Goal: Information Seeking & Learning: Understand process/instructions

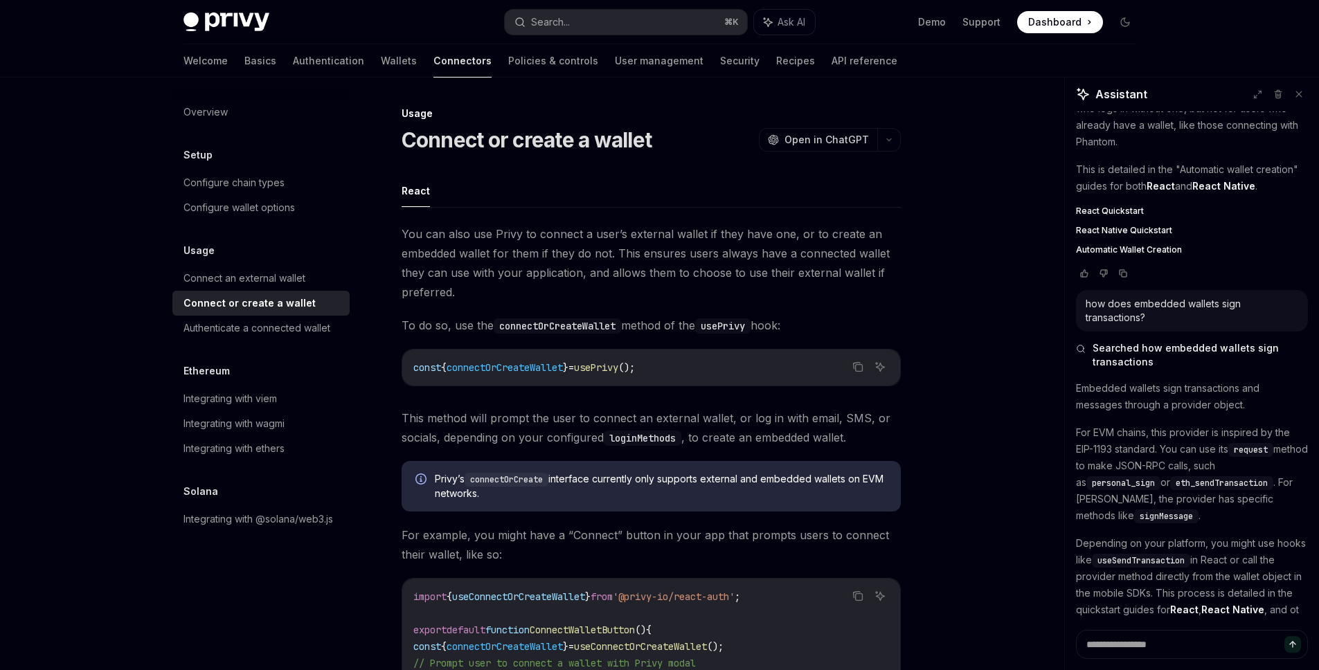
scroll to position [229, 0]
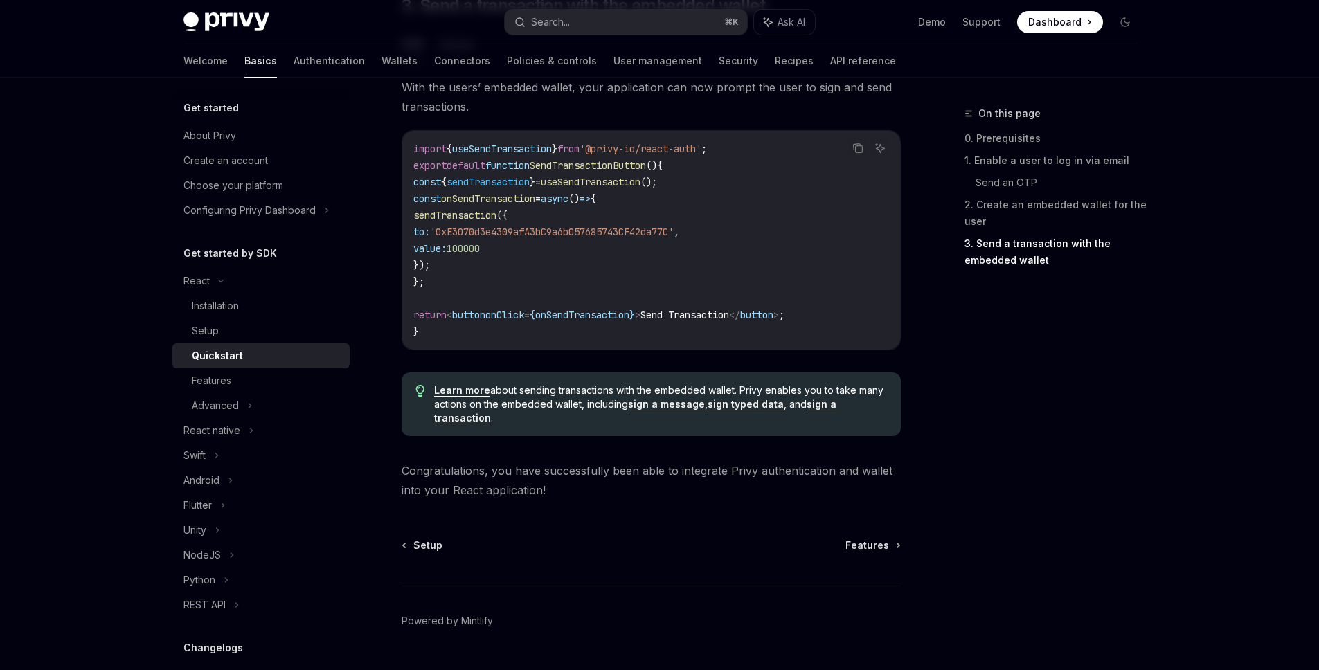
scroll to position [1314, 0]
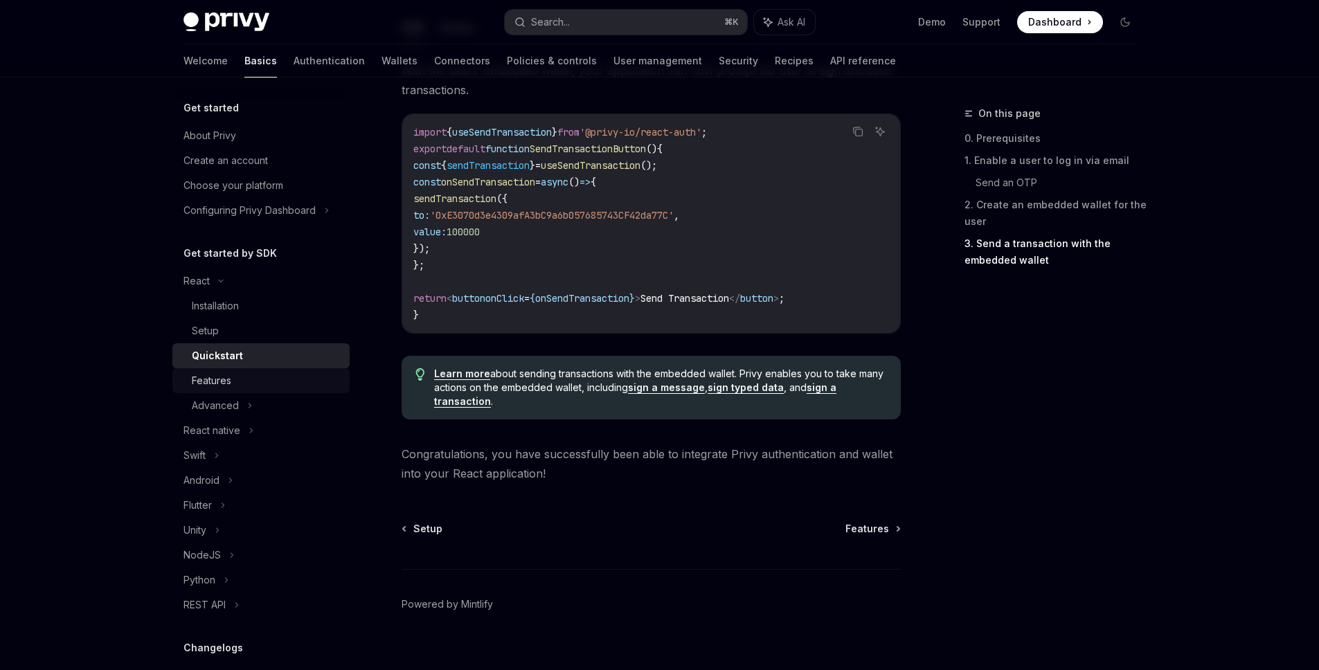
click at [223, 375] on div "Features" at bounding box center [211, 381] width 39 height 17
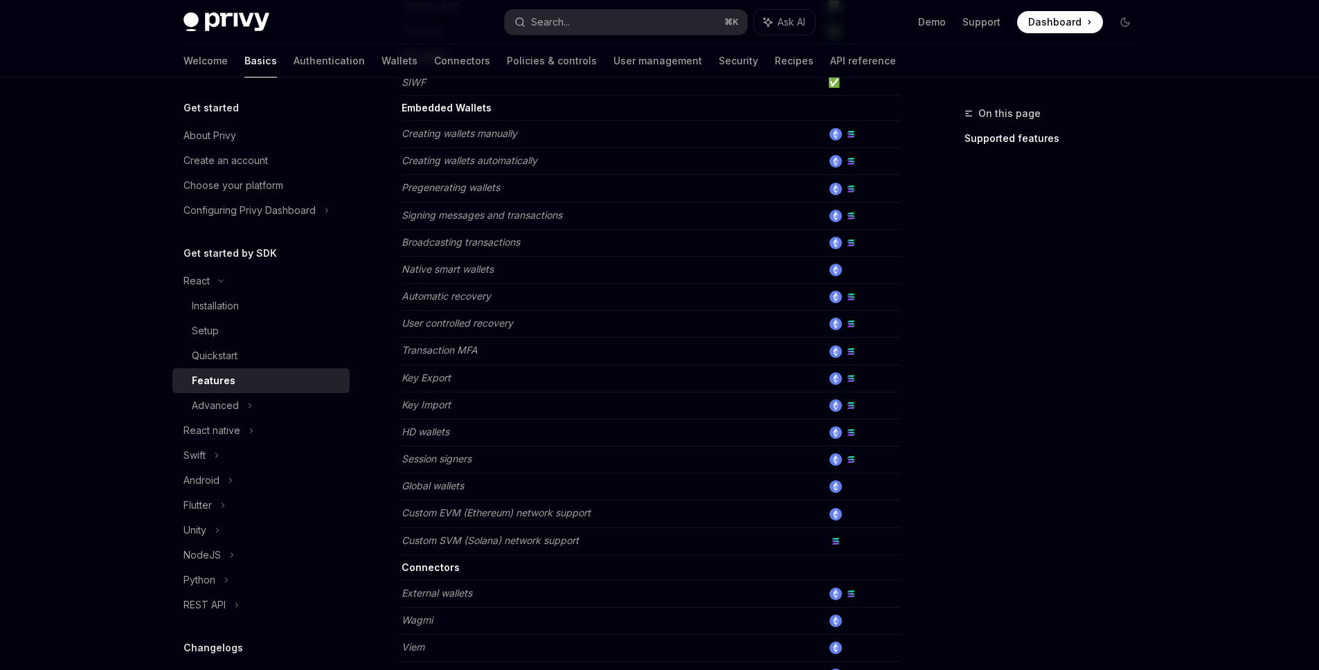
scroll to position [803, 0]
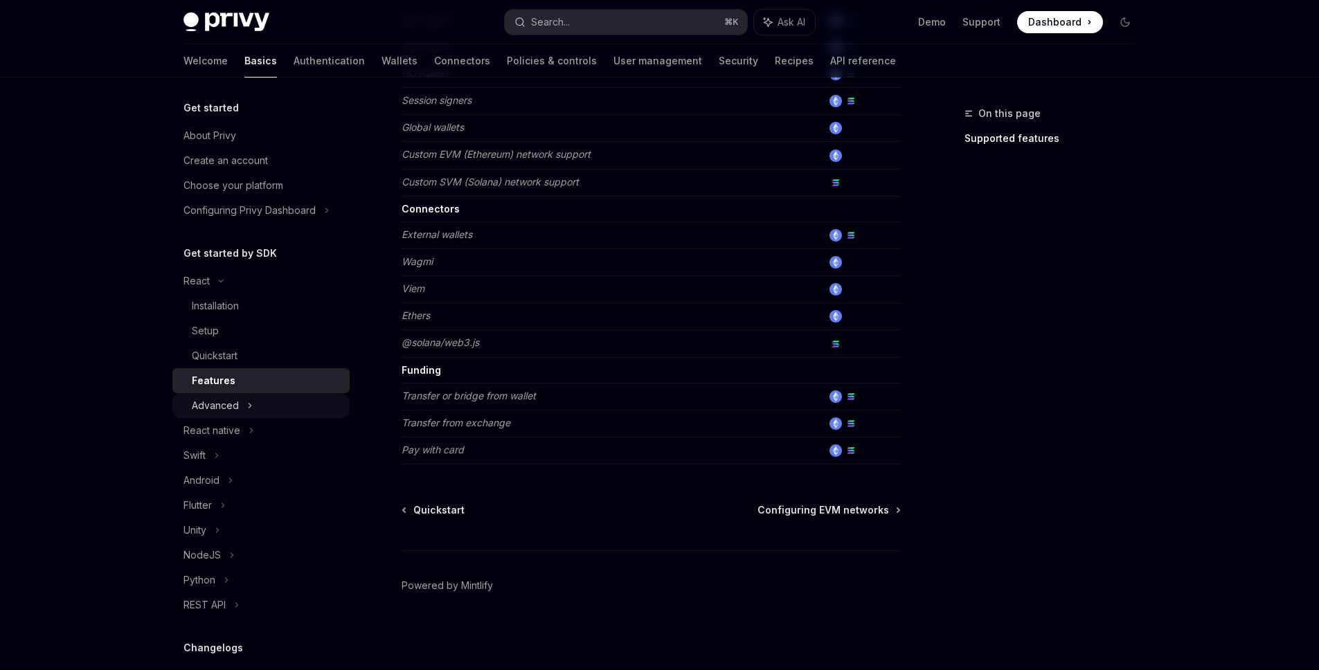
click at [223, 401] on div "Advanced" at bounding box center [215, 406] width 47 height 17
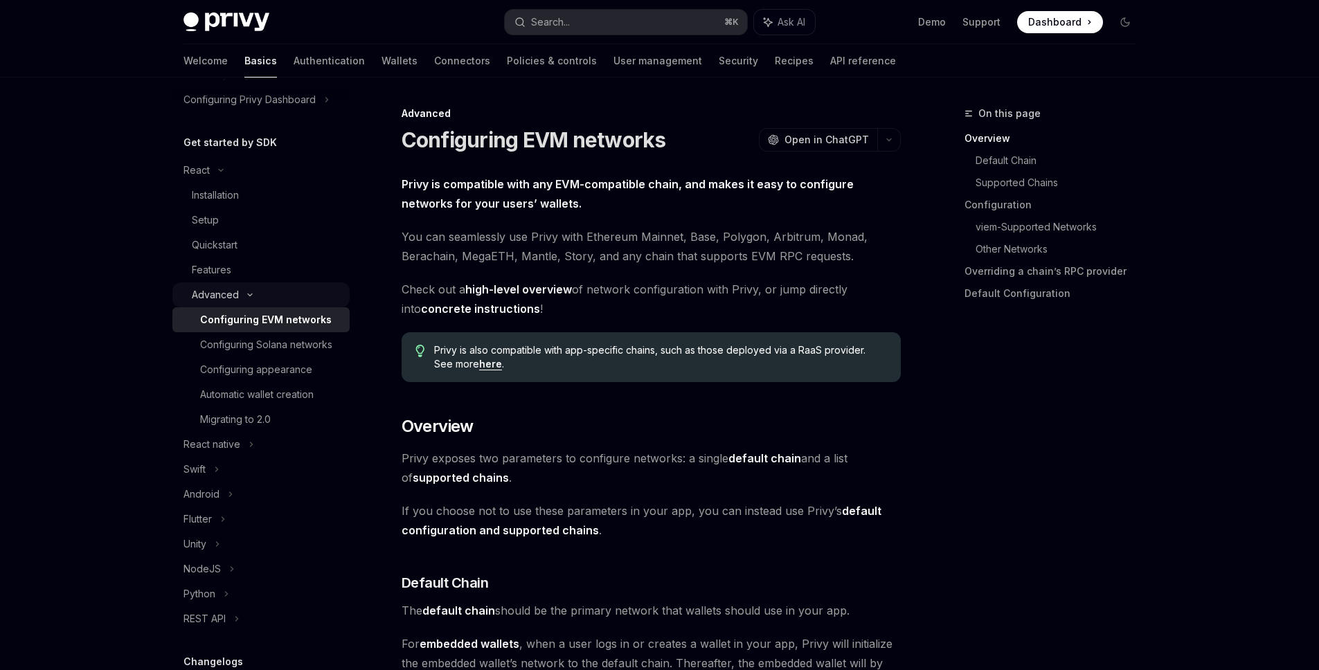
scroll to position [127, 0]
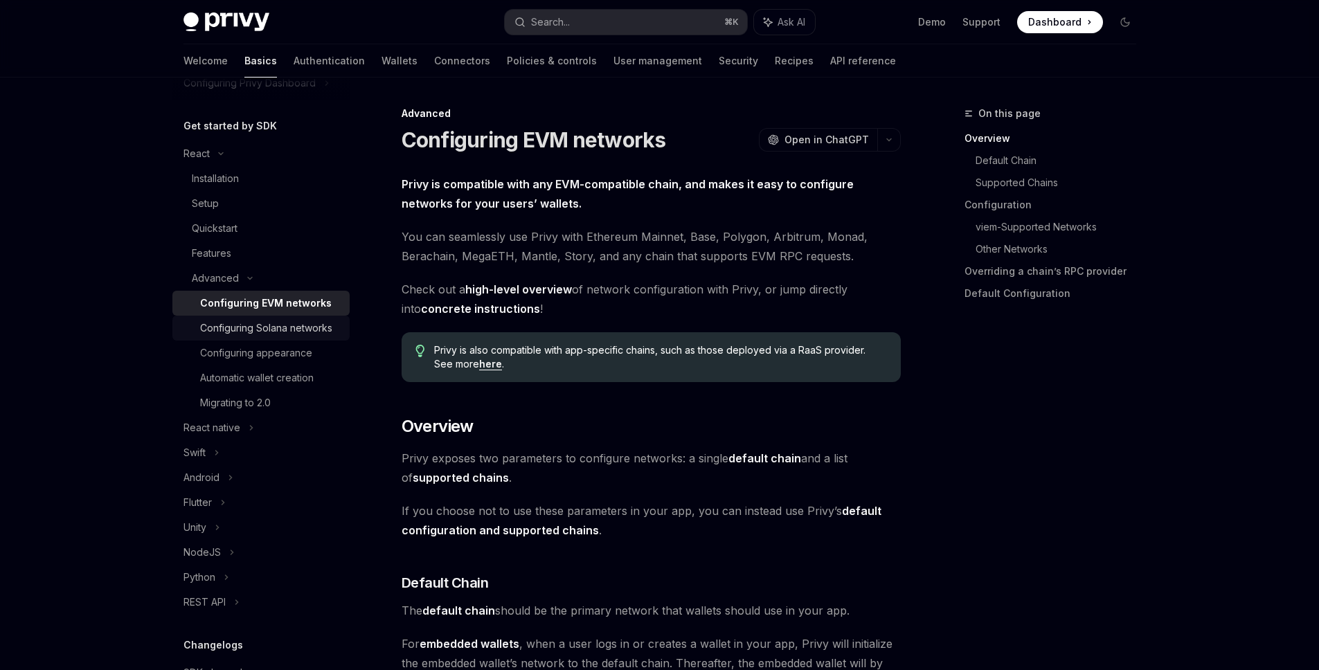
click at [244, 337] on div "Configuring Solana networks" at bounding box center [266, 328] width 132 height 17
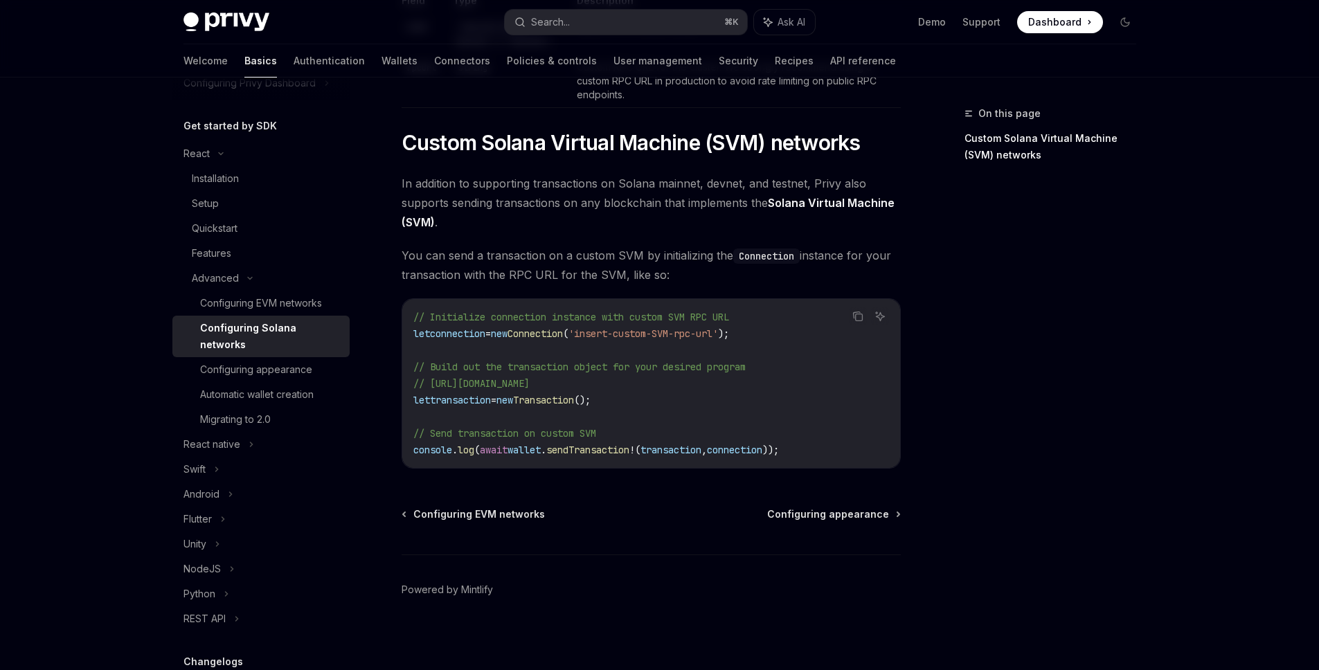
scroll to position [512, 0]
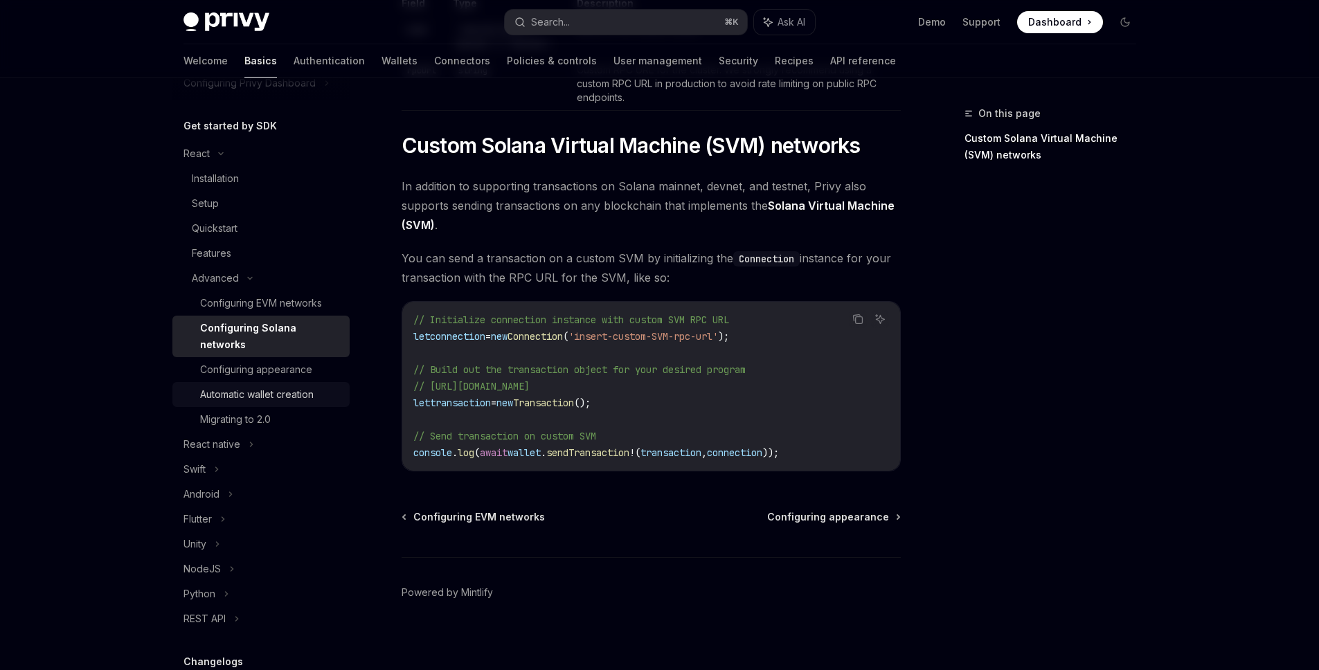
click at [273, 398] on div "Automatic wallet creation" at bounding box center [257, 394] width 114 height 17
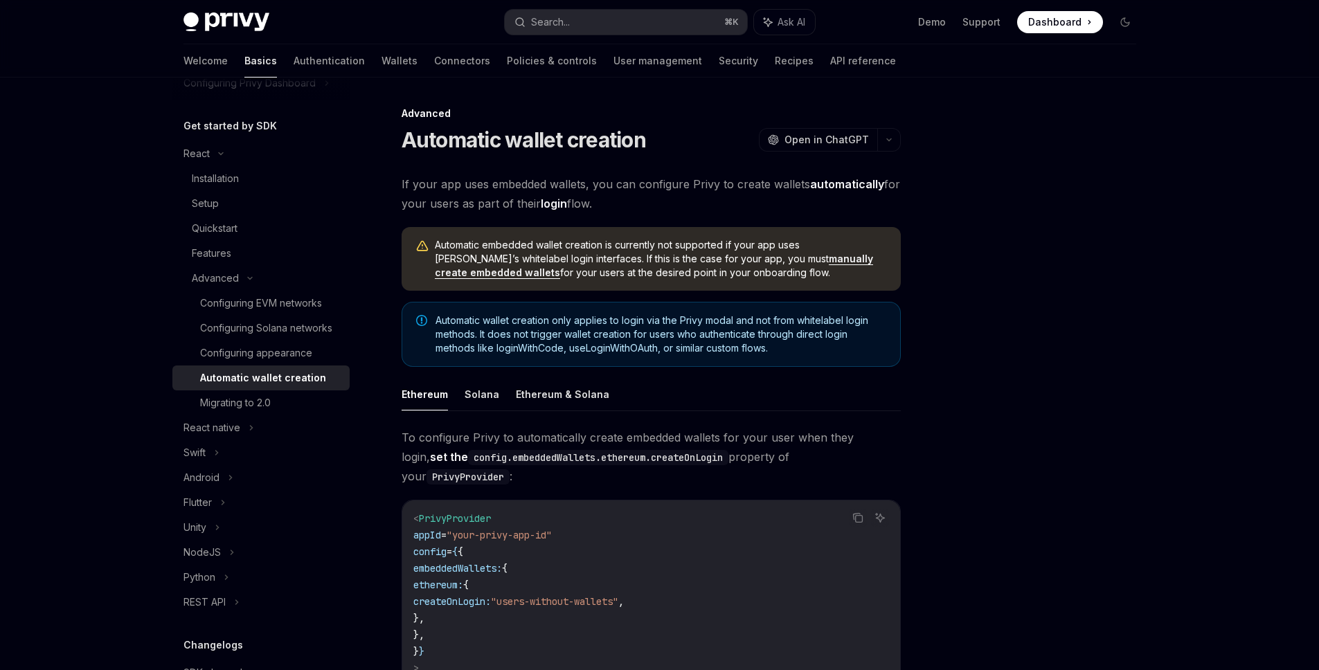
scroll to position [400, 0]
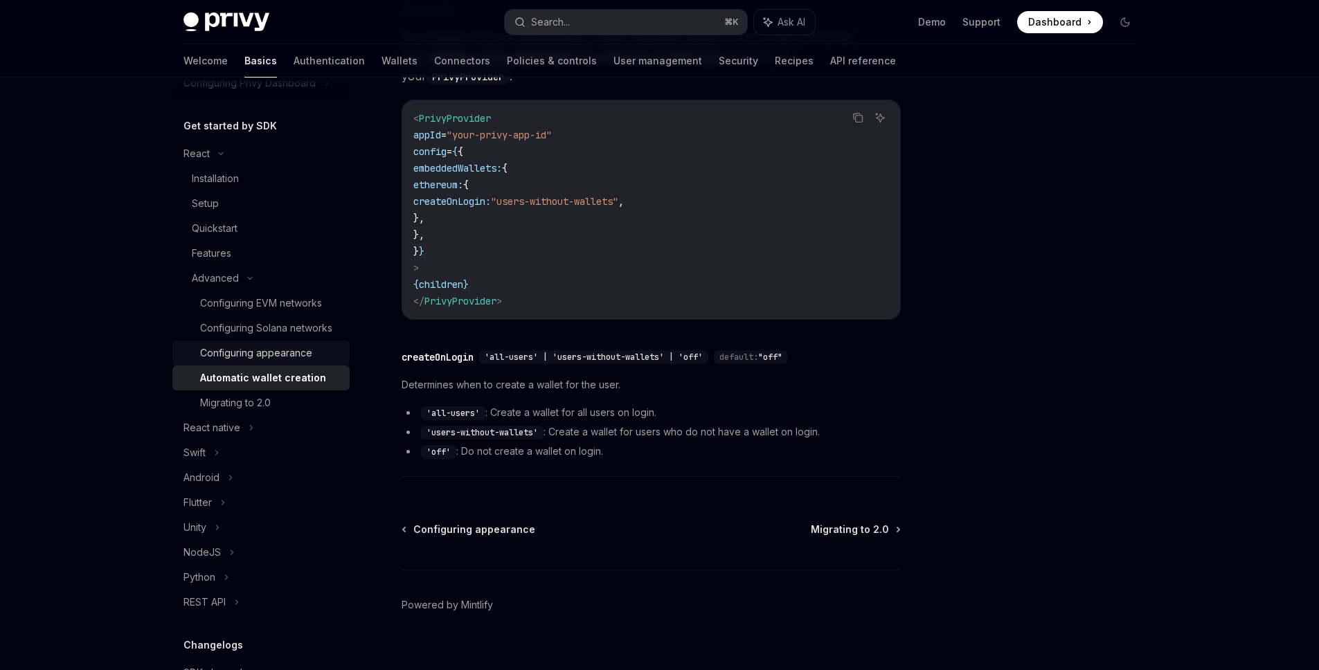
click at [285, 362] on div "Configuring appearance" at bounding box center [256, 353] width 112 height 17
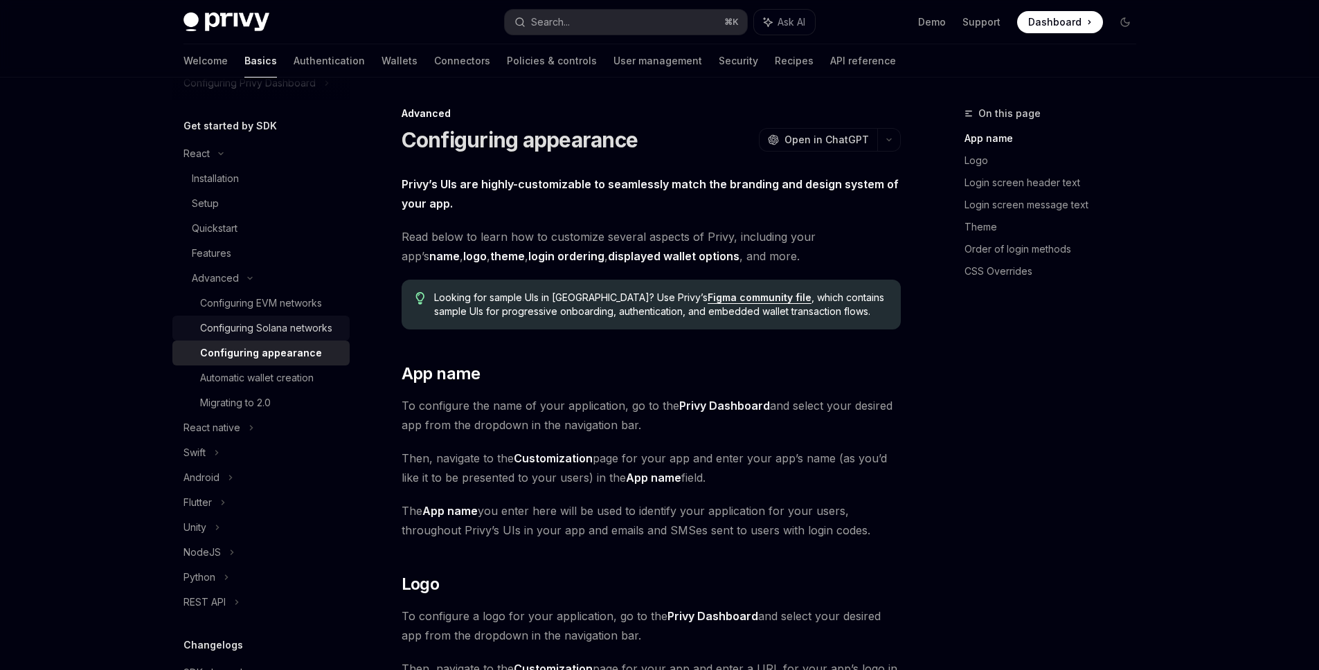
click at [283, 337] on div "Configuring Solana networks" at bounding box center [266, 328] width 132 height 17
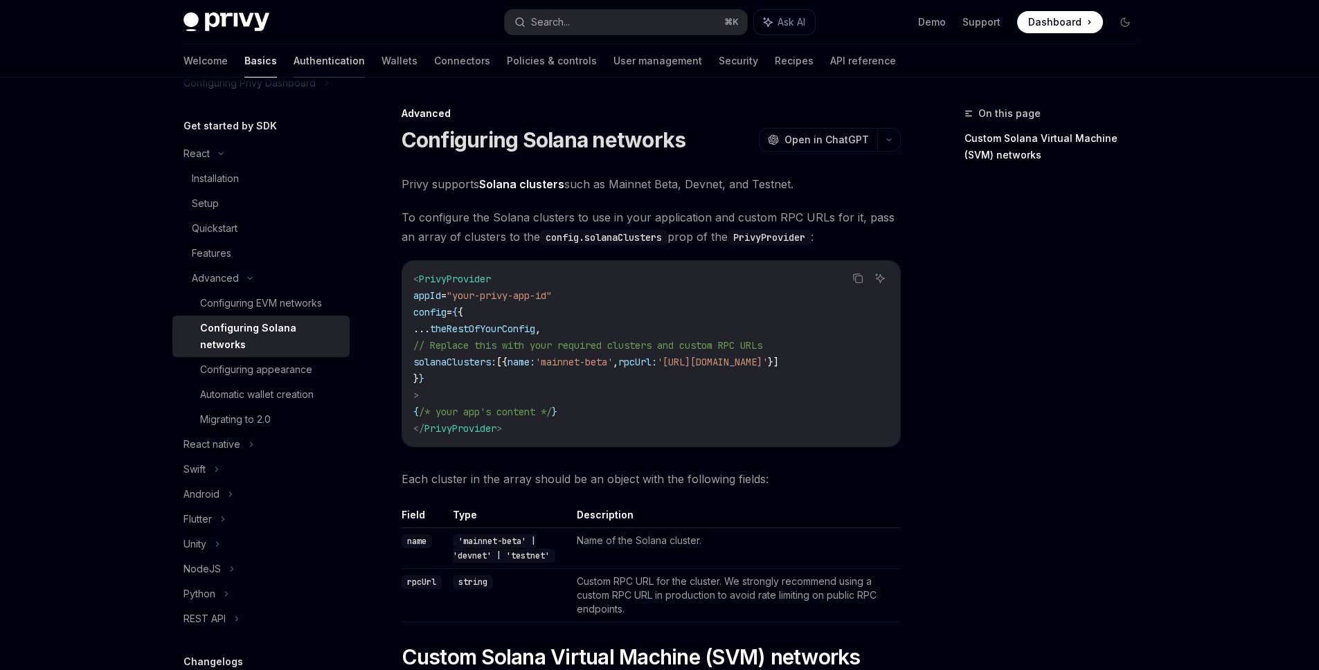
click at [294, 58] on link "Authentication" at bounding box center [329, 60] width 71 height 33
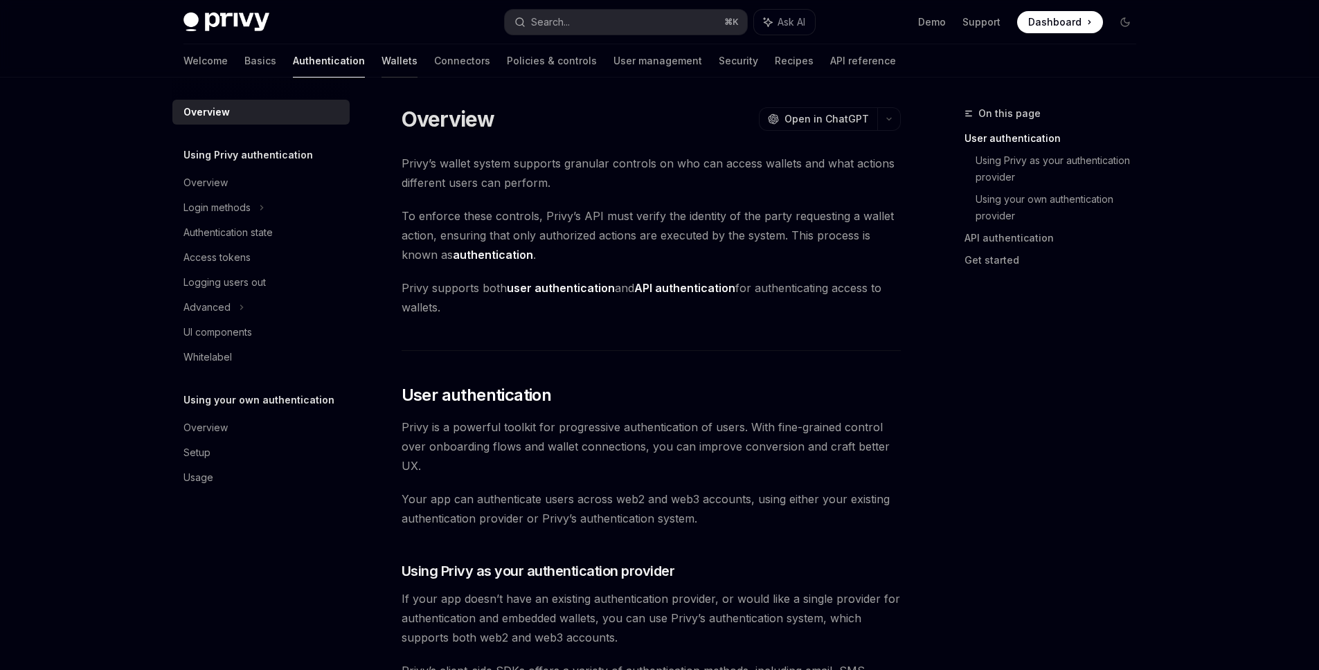
click at [382, 59] on link "Wallets" at bounding box center [400, 60] width 36 height 33
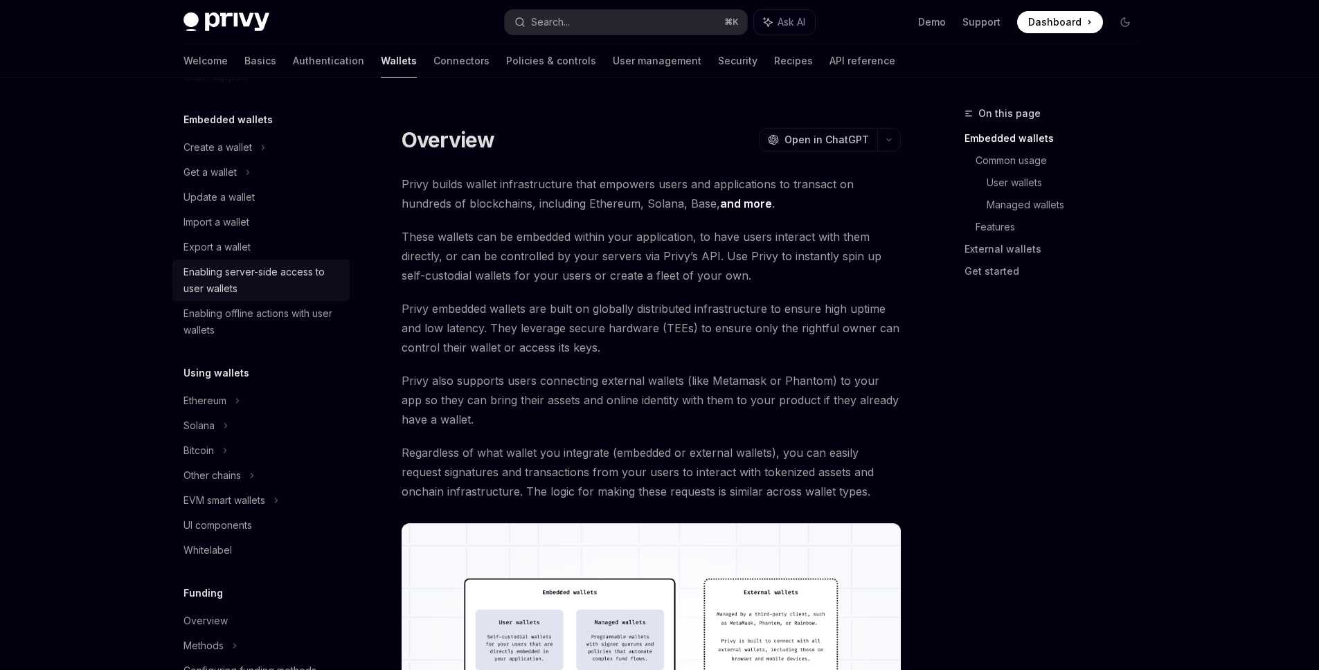
scroll to position [155, 0]
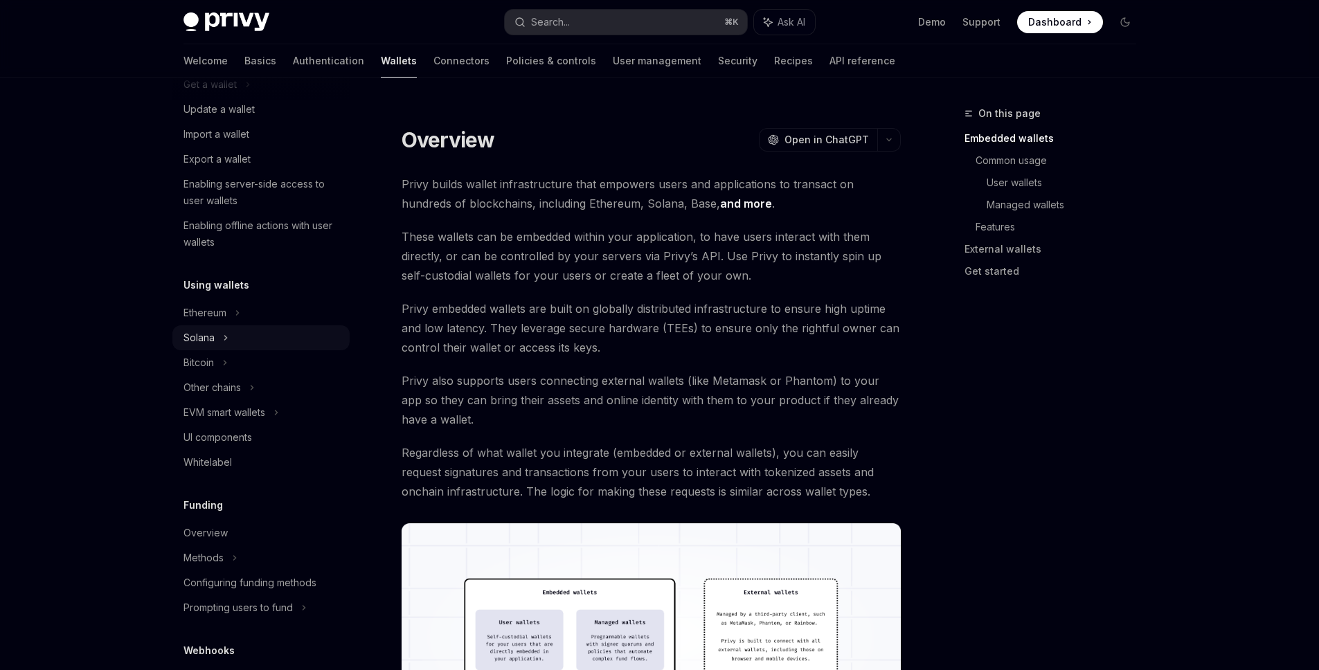
click at [245, 93] on icon at bounding box center [248, 84] width 6 height 17
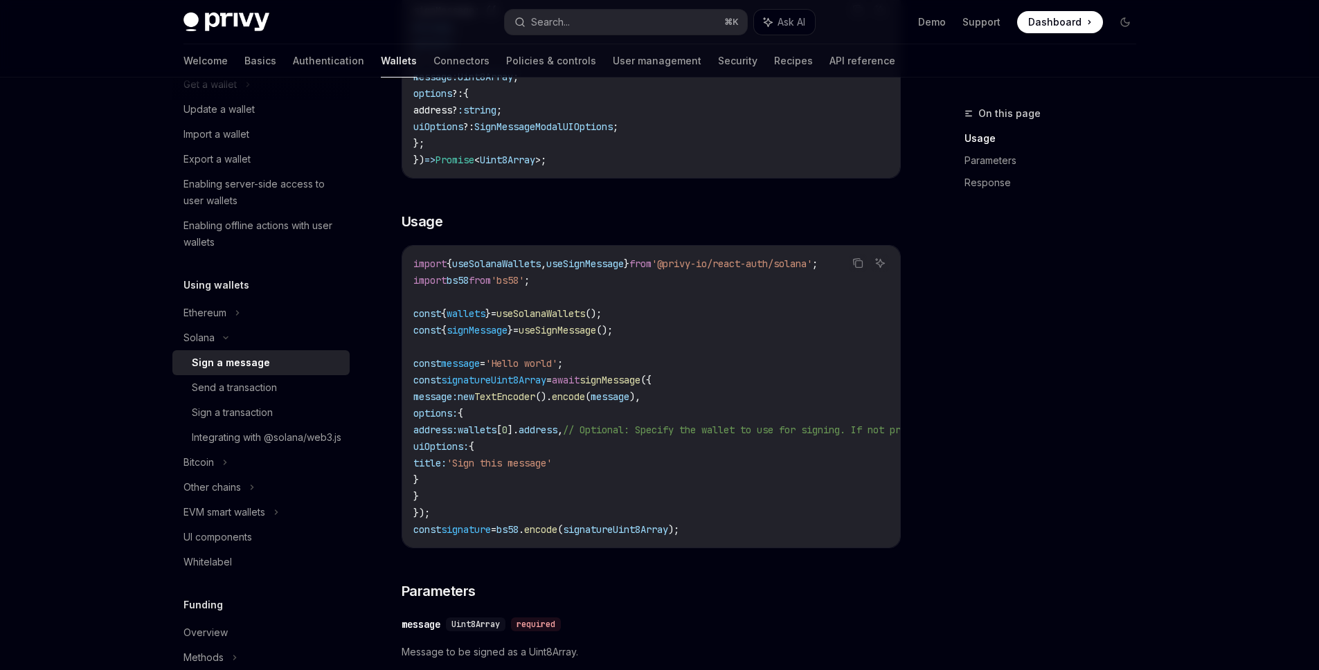
scroll to position [287, 0]
click at [675, 328] on code "import { useSolanaWallets , useSignMessage } from '@privy-io/react-auth/solana'…" at bounding box center [778, 395] width 731 height 283
click at [611, 380] on span "signMessage" at bounding box center [610, 379] width 61 height 12
click at [576, 407] on code "import { useSolanaWallets , useSignMessage } from '@privy-io/react-auth/solana'…" at bounding box center [778, 395] width 731 height 283
click at [618, 370] on code "import { useSolanaWallets , useSignMessage } from '@privy-io/react-auth/solana'…" at bounding box center [778, 395] width 731 height 283
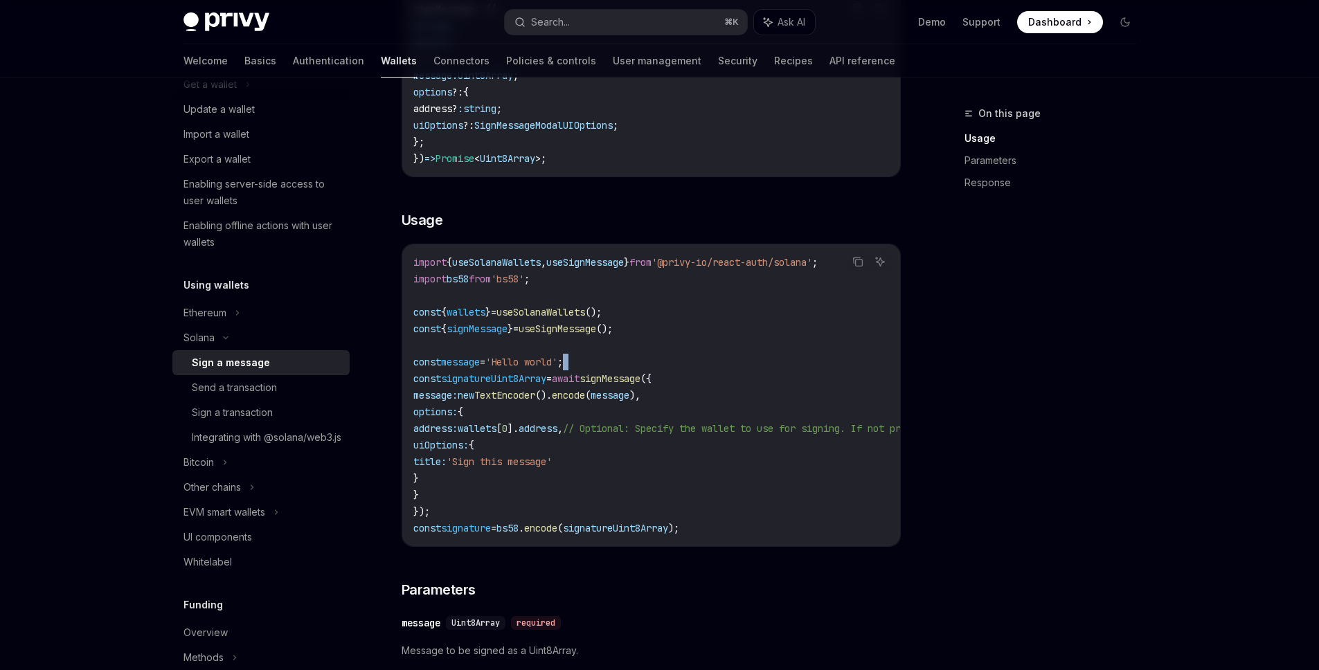
click at [618, 370] on code "import { useSolanaWallets , useSignMessage } from '@privy-io/react-auth/solana'…" at bounding box center [778, 395] width 731 height 283
click at [551, 319] on code "import { useSolanaWallets , useSignMessage } from '@privy-io/react-auth/solana'…" at bounding box center [778, 395] width 731 height 283
click at [562, 332] on span "useSignMessage" at bounding box center [558, 329] width 78 height 12
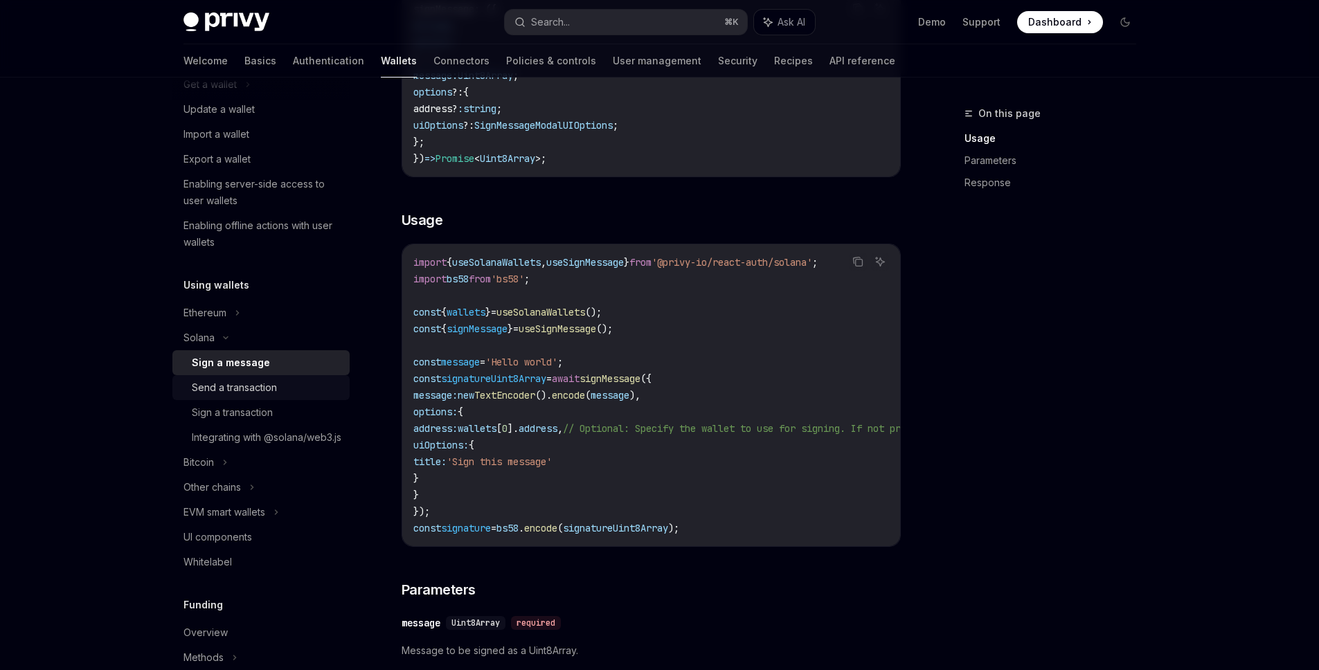
click at [192, 380] on div "Send a transaction" at bounding box center [234, 388] width 85 height 17
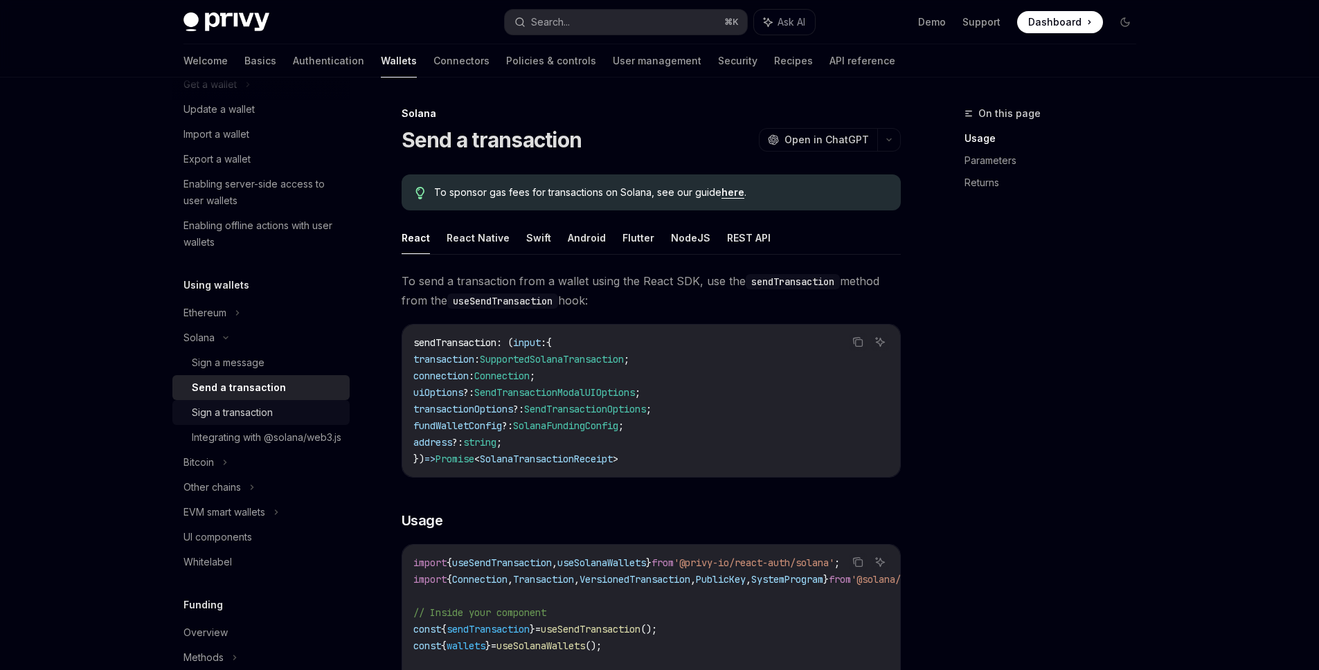
click at [226, 413] on div "Sign a transaction" at bounding box center [232, 412] width 81 height 17
type textarea "*"
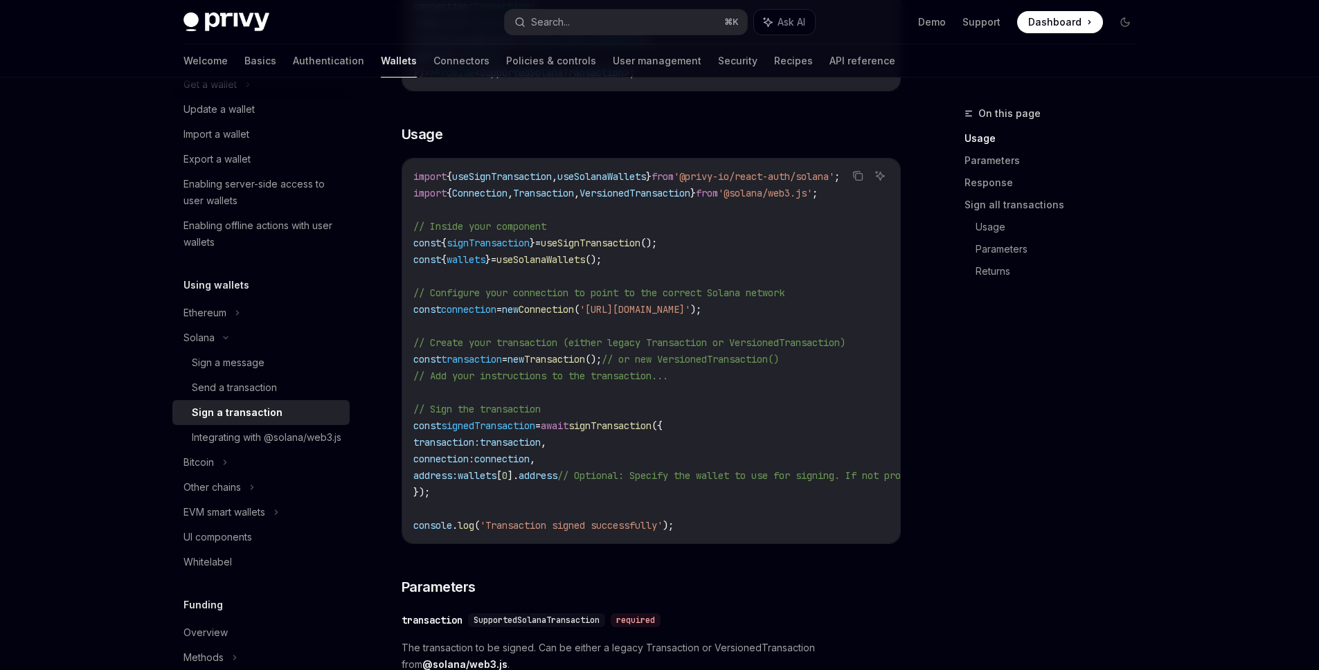
scroll to position [371, 0]
click at [503, 244] on span "signTransaction" at bounding box center [488, 242] width 83 height 12
click at [588, 237] on span "useSignTransaction" at bounding box center [591, 242] width 100 height 12
click at [569, 250] on code "import { useSignTransaction , useSolanaWallets } from '@privy-io/react-auth/sol…" at bounding box center [776, 351] width 726 height 366
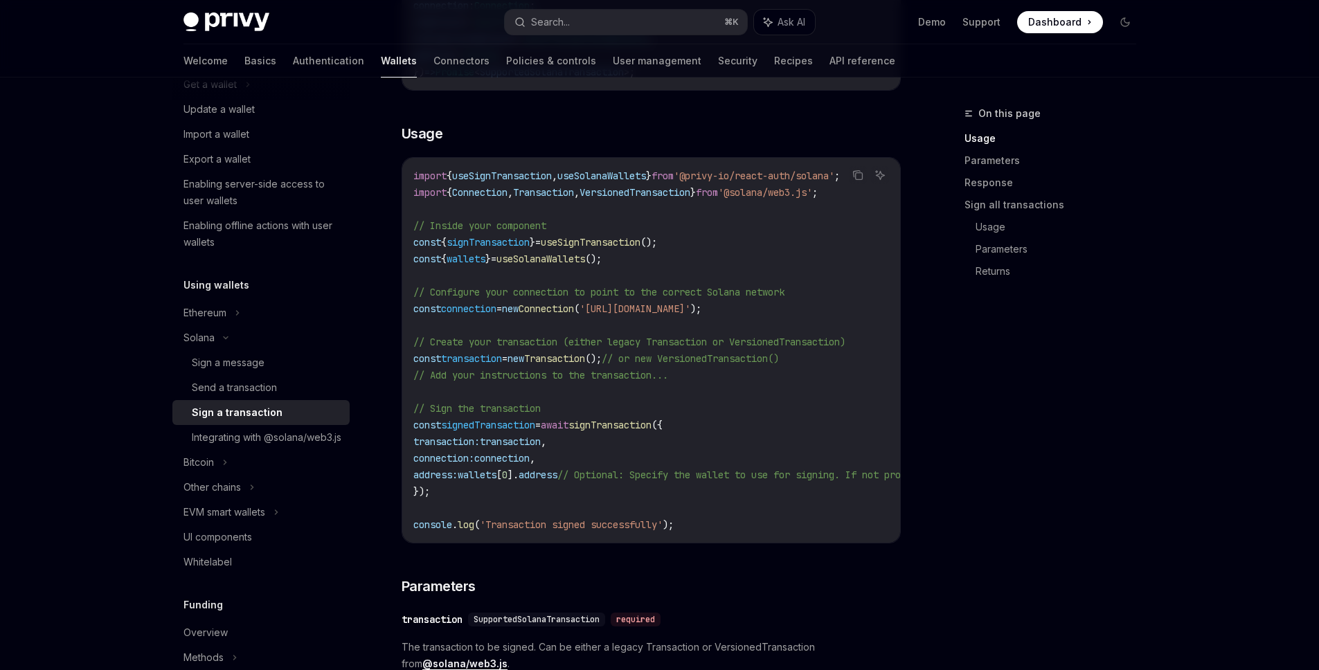
click at [569, 250] on code "import { useSignTransaction , useSolanaWallets } from '@privy-io/react-auth/sol…" at bounding box center [776, 351] width 726 height 366
copy code "const { signTransaction } = useSignTransaction ();"
click at [595, 244] on span "useSignTransaction" at bounding box center [591, 242] width 100 height 12
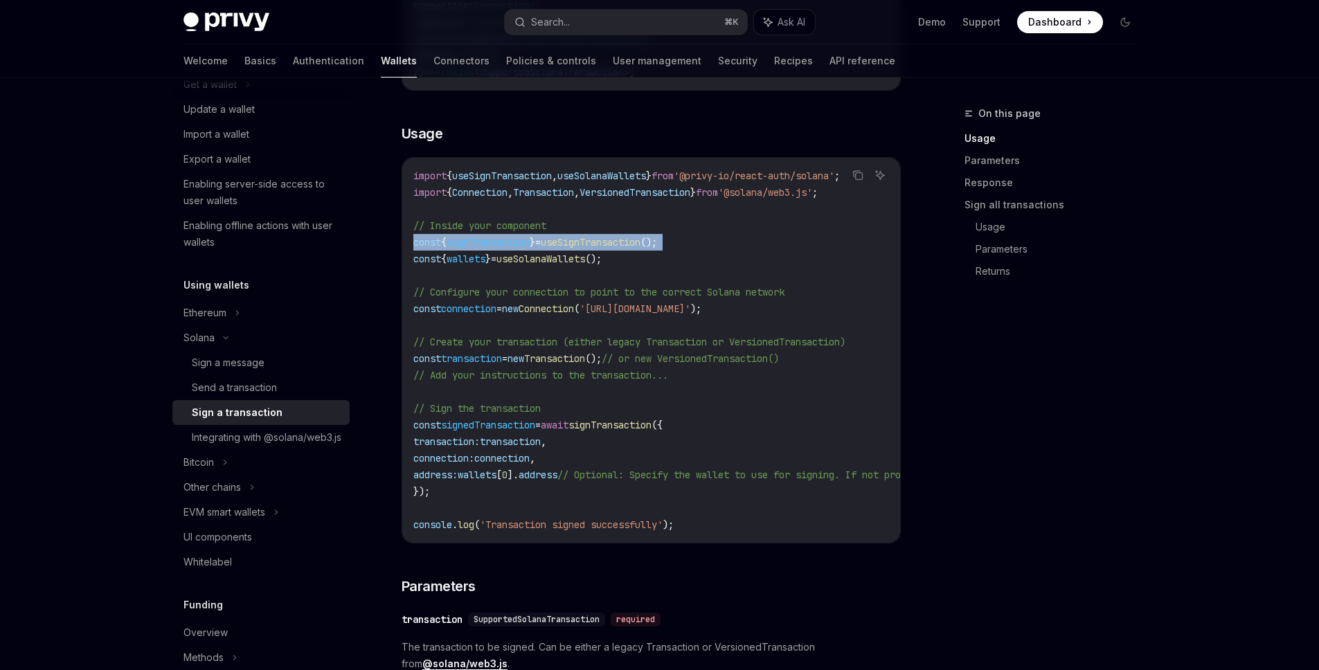
click at [595, 244] on span "useSignTransaction" at bounding box center [591, 242] width 100 height 12
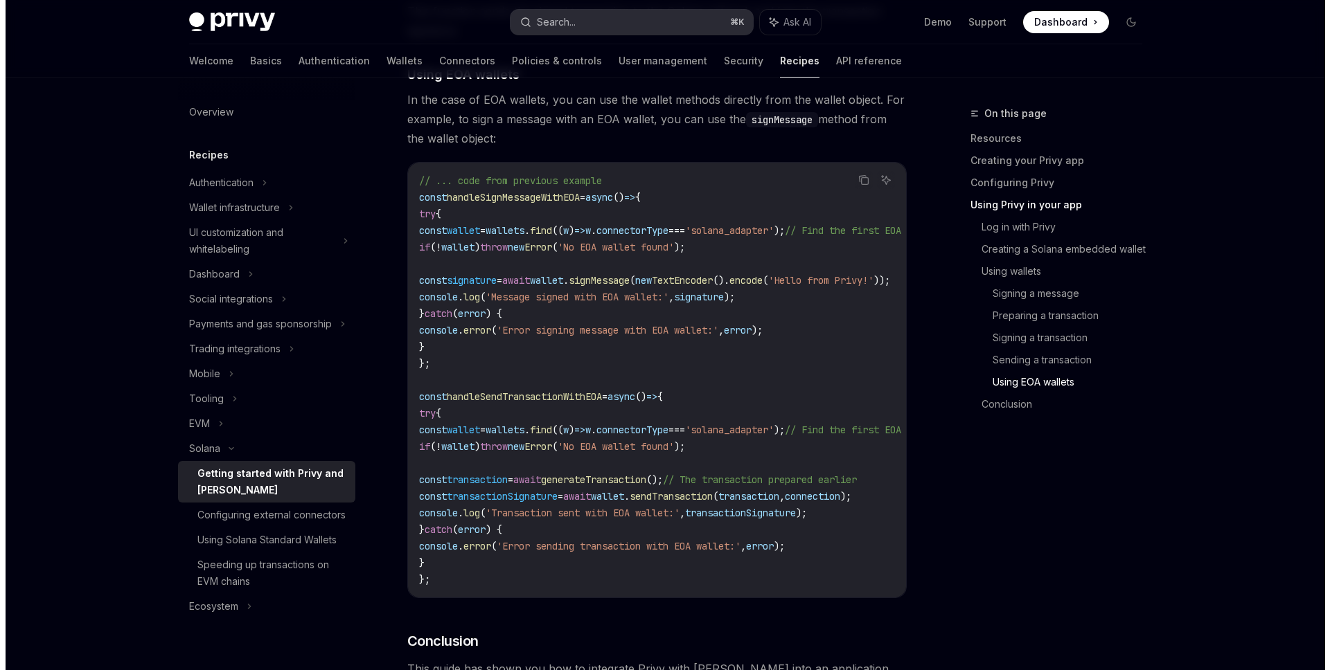
scroll to position [26, 0]
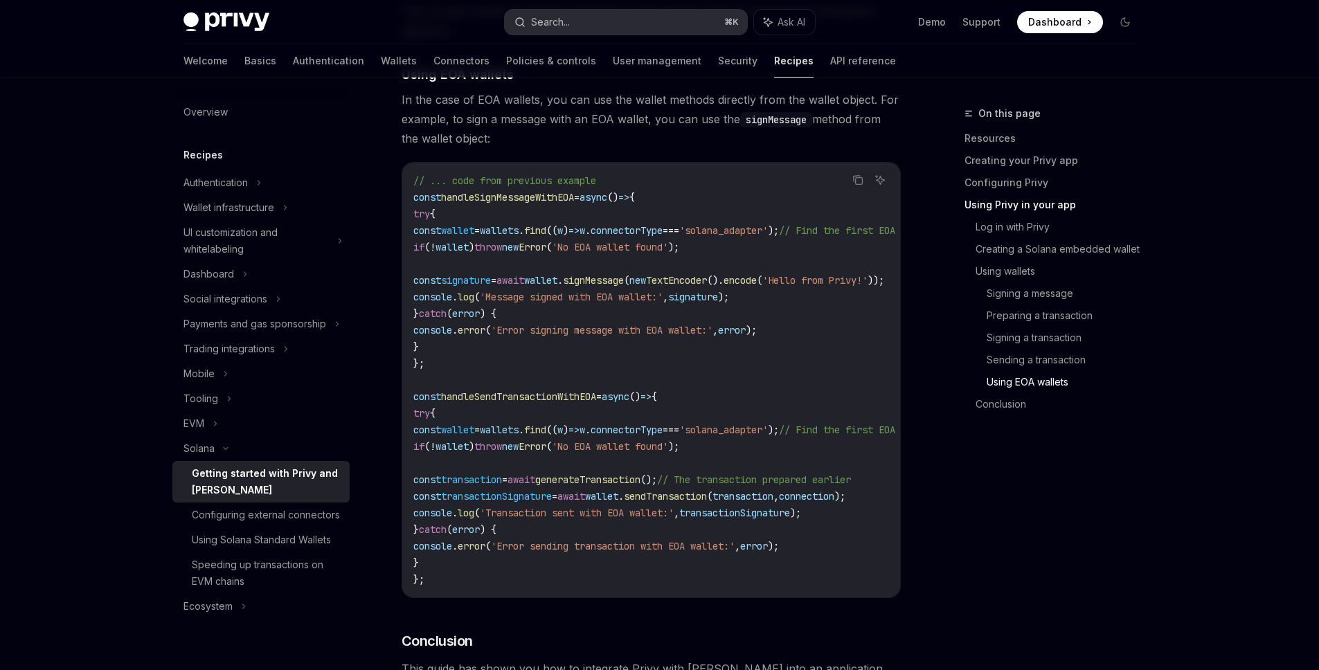
click at [600, 21] on button "Search... ⌘ K" at bounding box center [626, 22] width 242 height 25
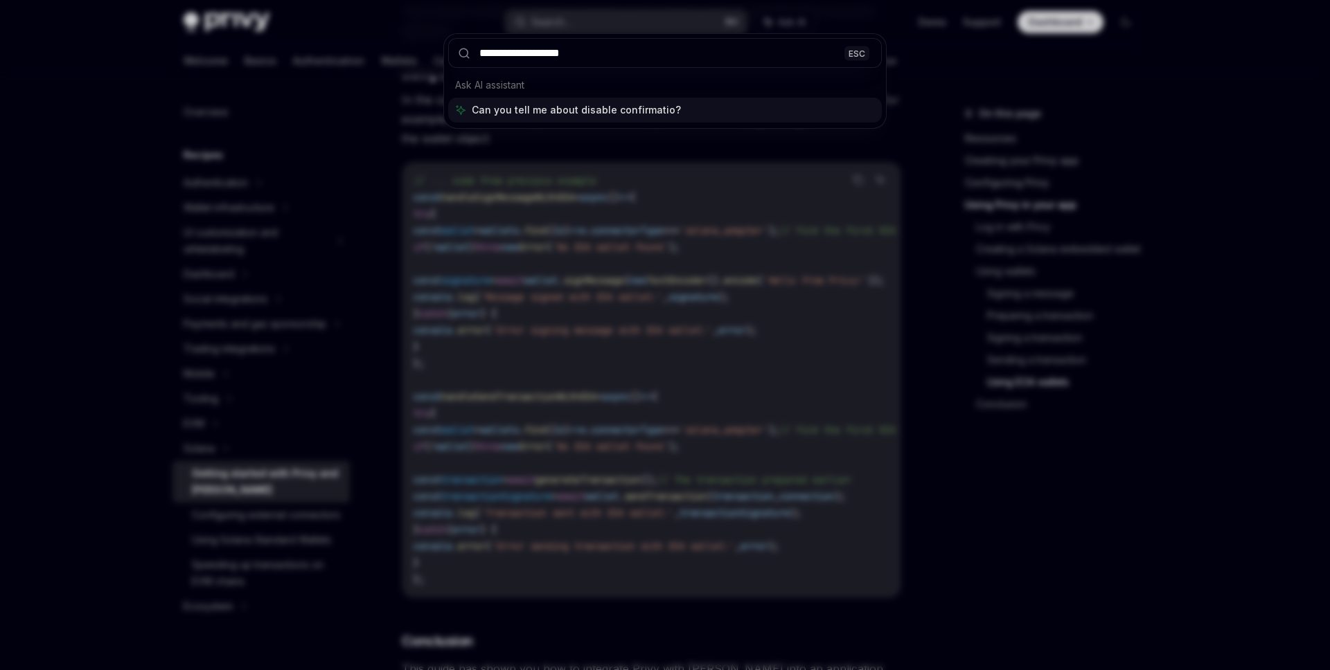
type input "**********"
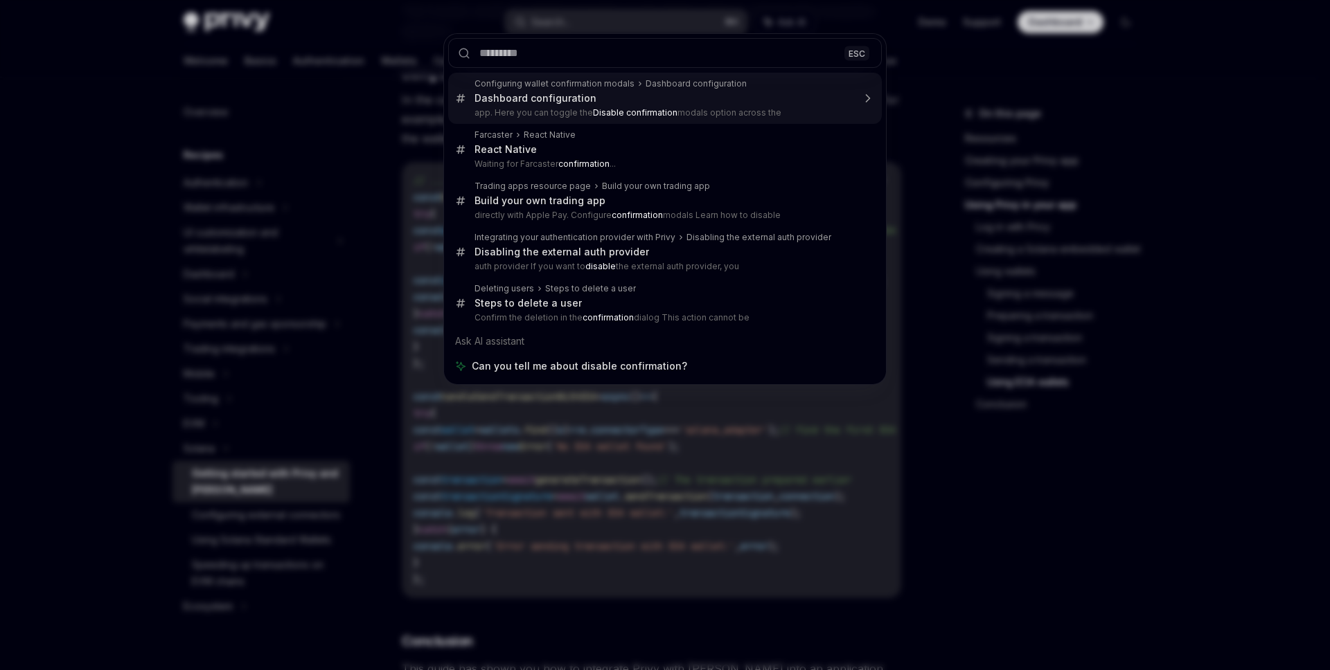
type textarea "*"
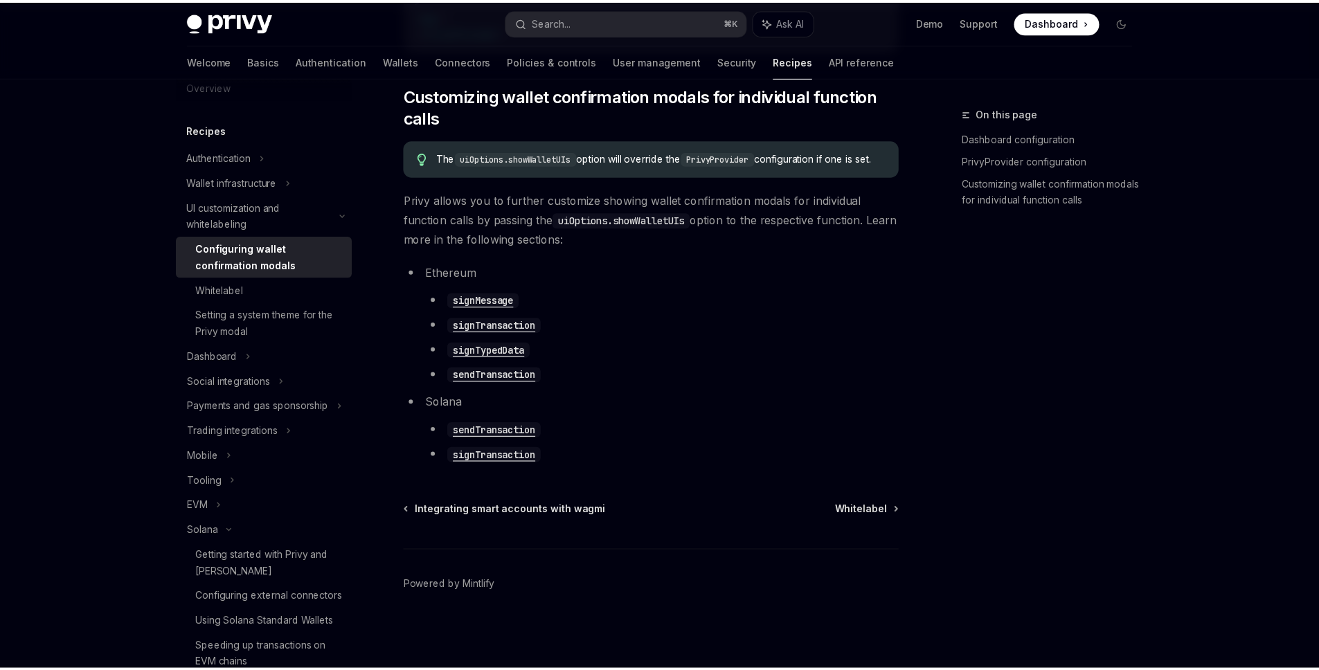
scroll to position [218, 0]
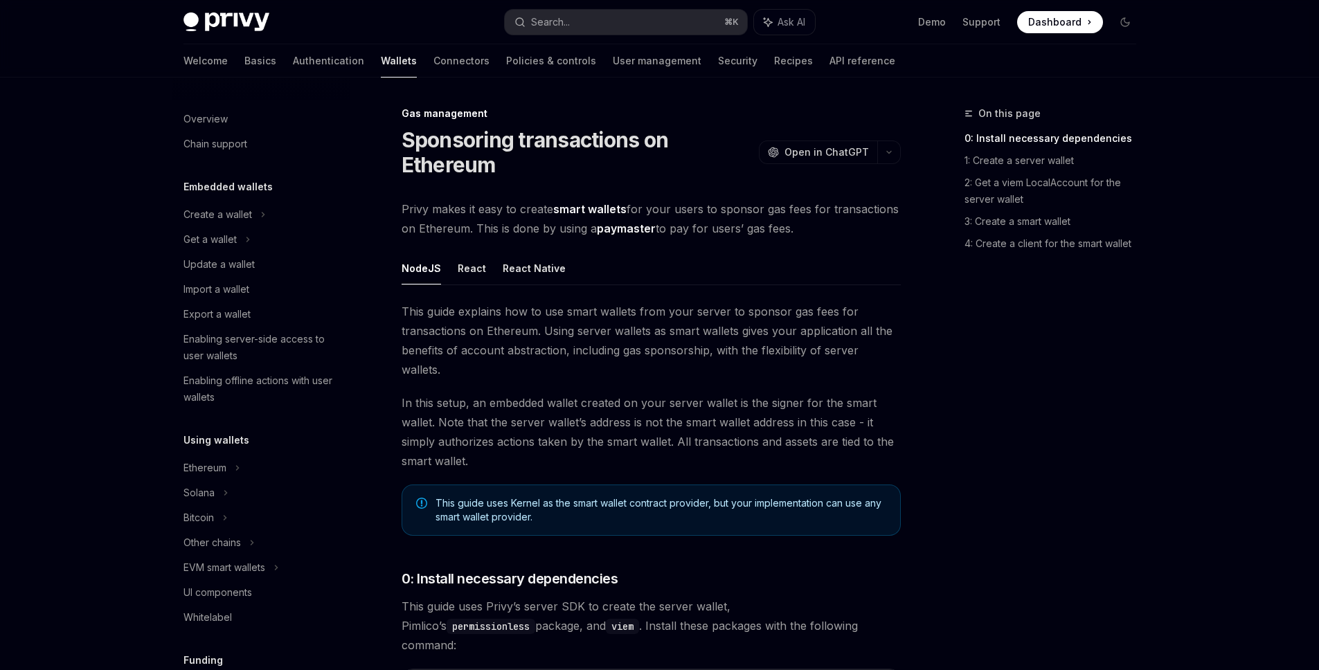
scroll to position [528, 0]
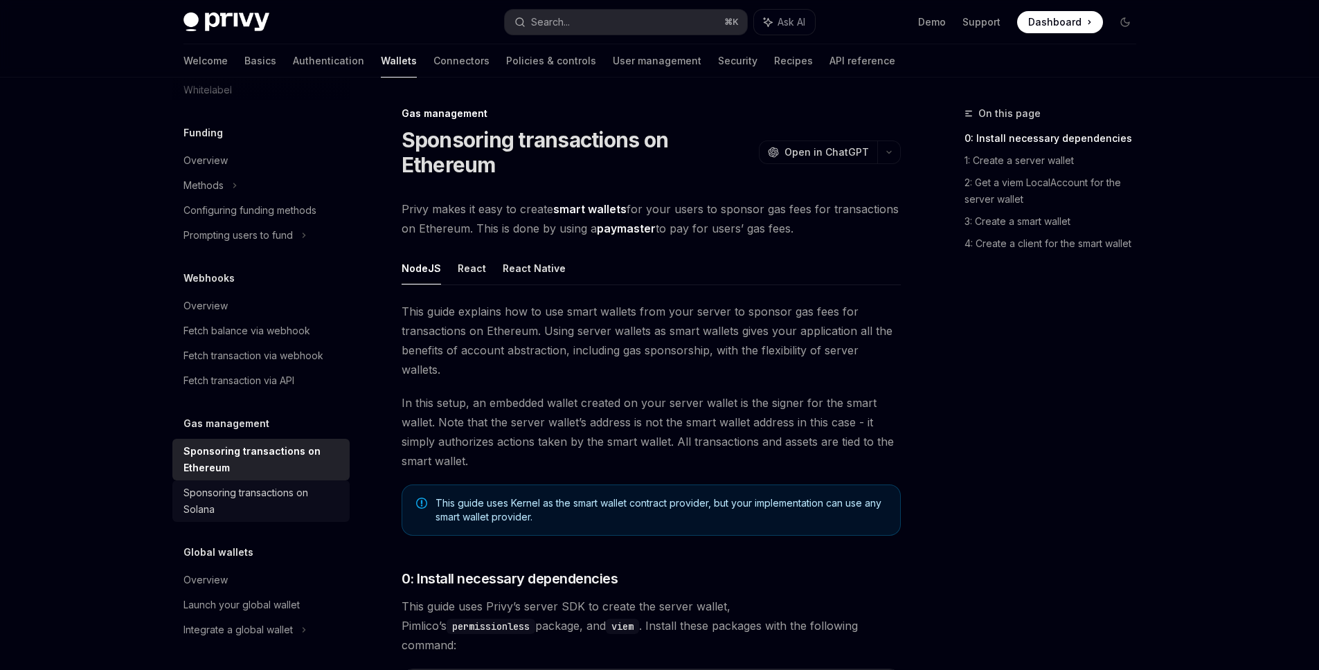
click at [261, 507] on div "Sponsoring transactions on Solana" at bounding box center [263, 501] width 158 height 33
type textarea "*"
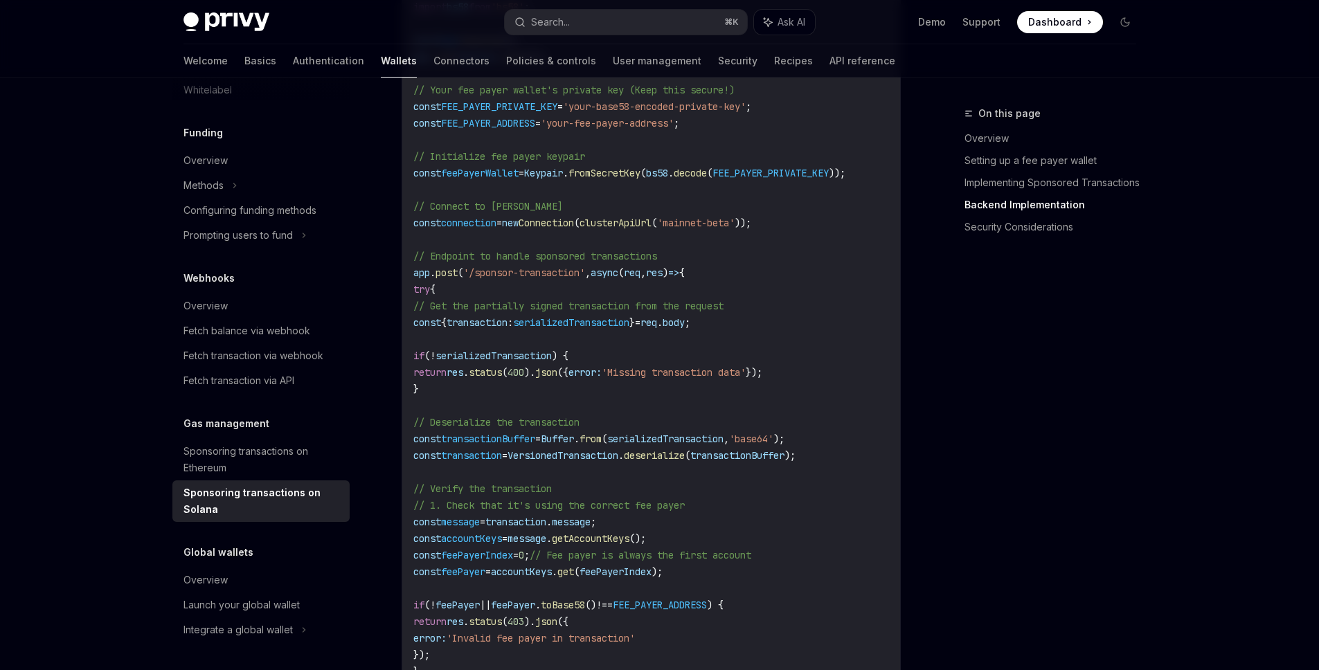
scroll to position [2474, 0]
